Goal: Transaction & Acquisition: Purchase product/service

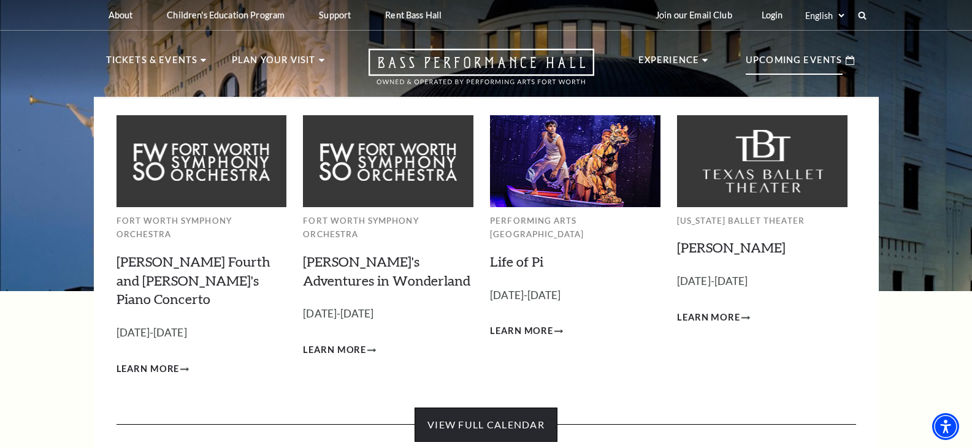
click at [525, 408] on link "View Full Calendar" at bounding box center [486, 425] width 143 height 34
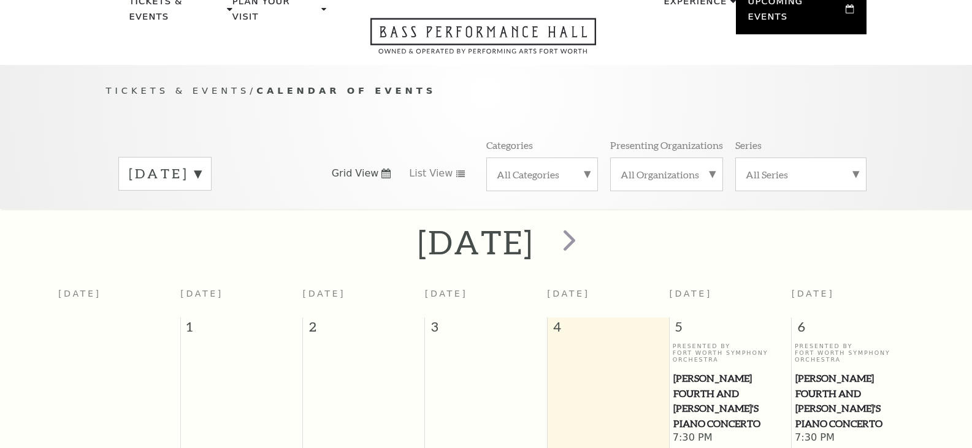
scroll to position [109, 0]
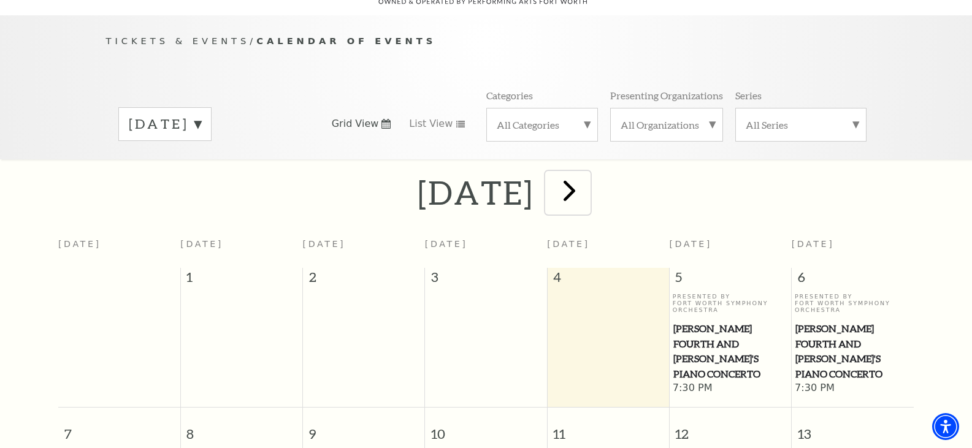
click at [587, 173] on span "next" at bounding box center [569, 190] width 35 height 35
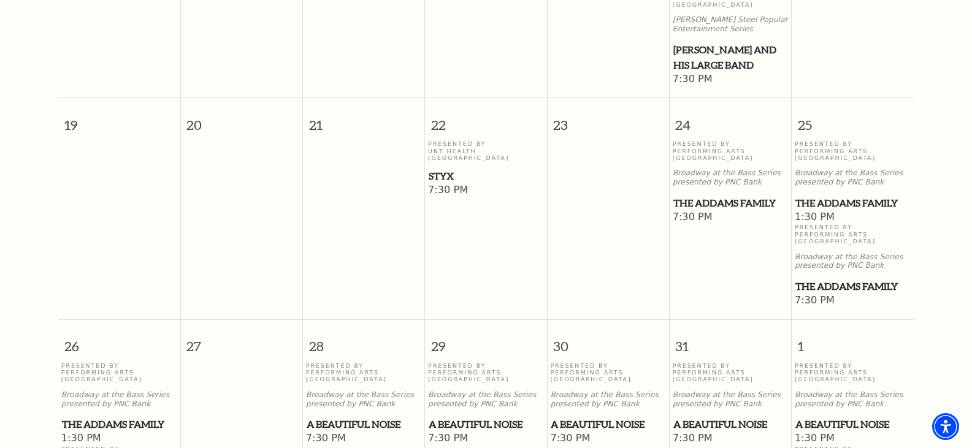
scroll to position [722, 0]
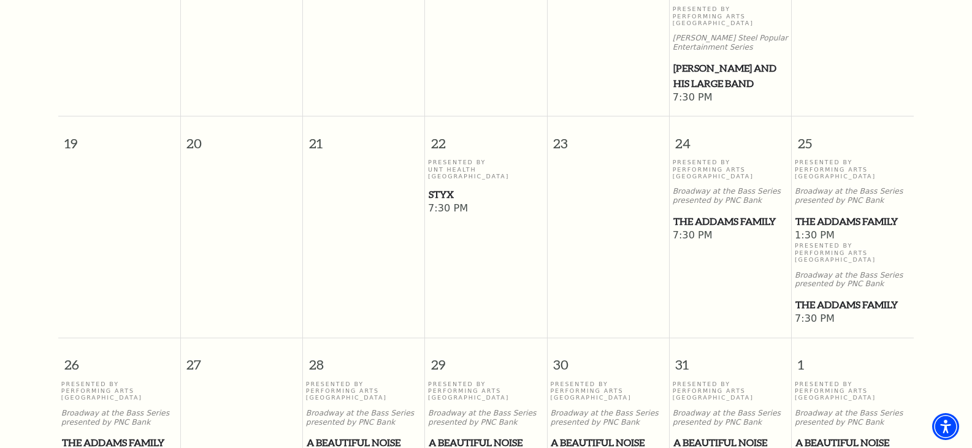
click at [812, 301] on span "The Addams Family" at bounding box center [853, 305] width 115 height 15
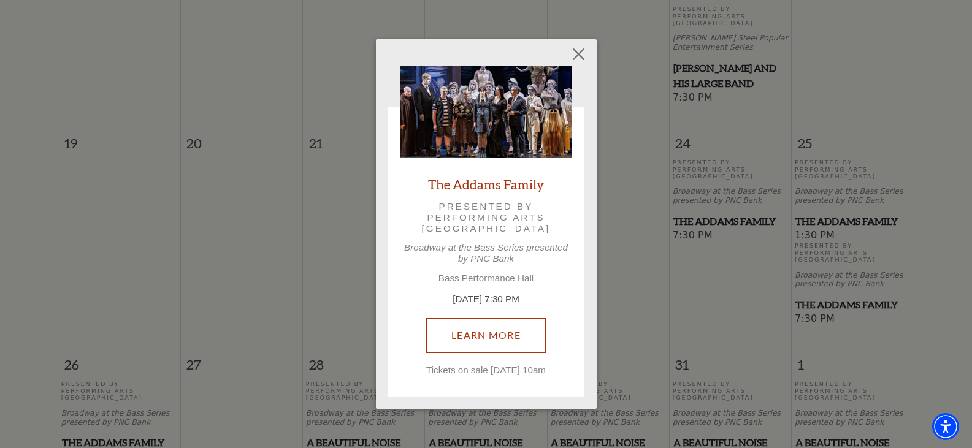
click at [498, 329] on link "Learn More" at bounding box center [486, 335] width 120 height 34
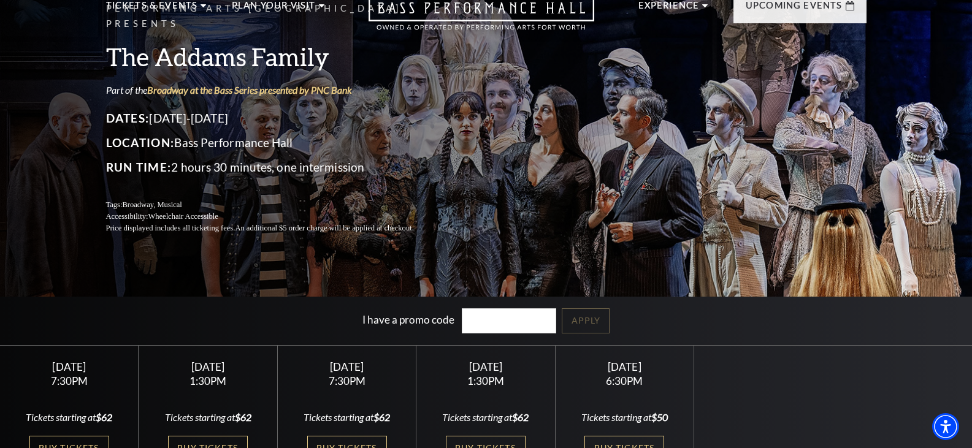
scroll to position [123, 0]
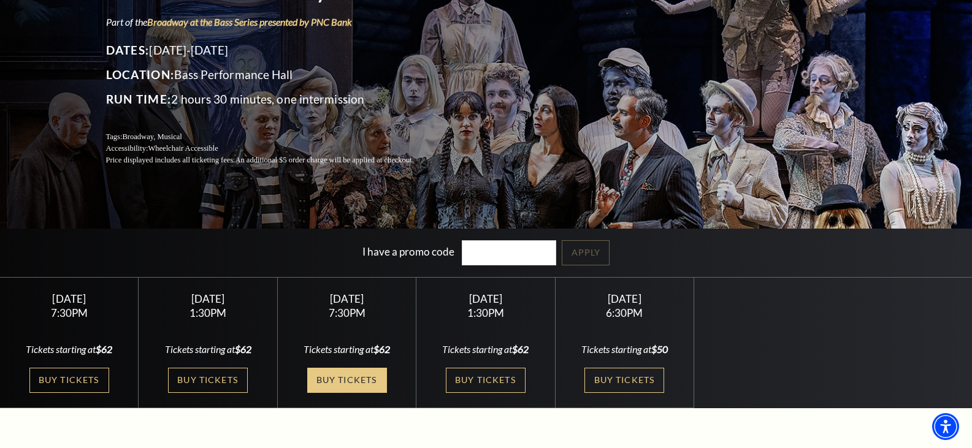
click at [347, 383] on link "Buy Tickets" at bounding box center [347, 380] width 80 height 25
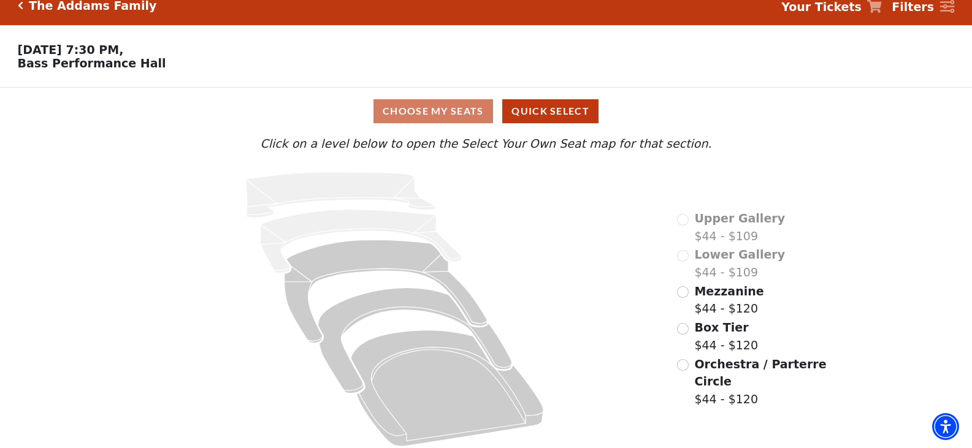
scroll to position [26, 0]
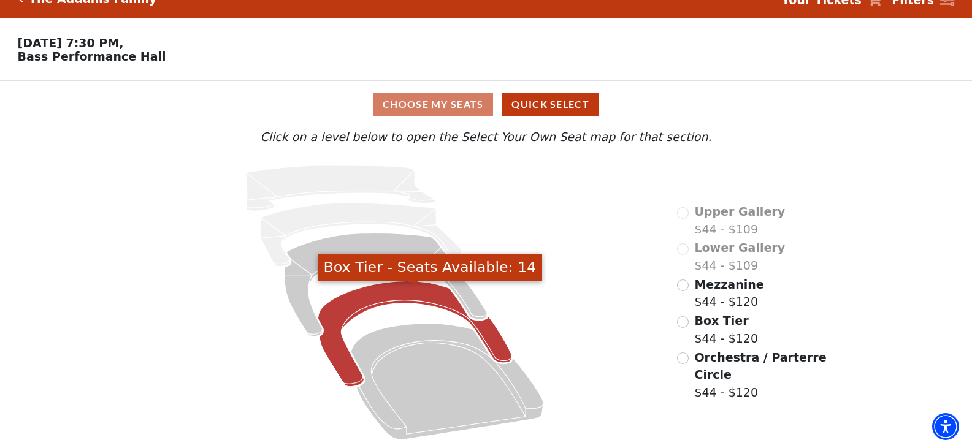
click at [378, 294] on icon "Box Tier - Seats Available: 14" at bounding box center [415, 335] width 194 height 106
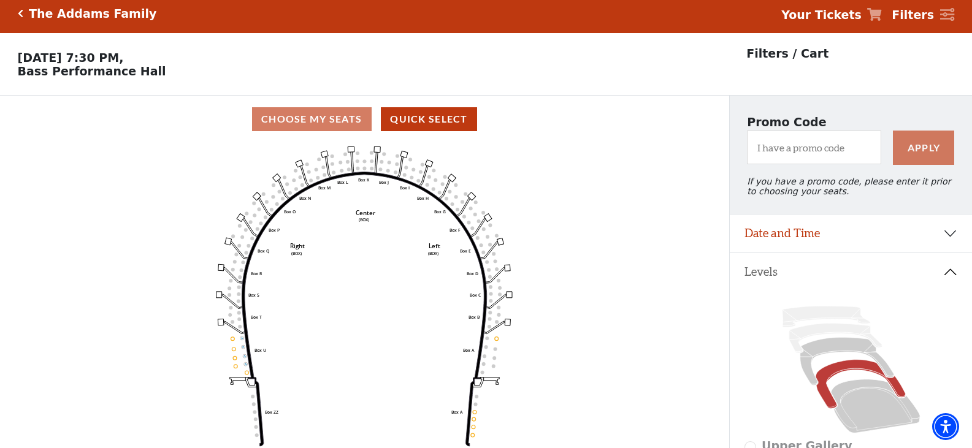
scroll to position [0, 0]
